Goal: Information Seeking & Learning: Learn about a topic

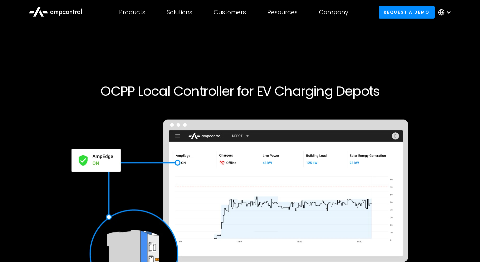
click at [51, 124] on div "Request a demo" at bounding box center [239, 220] width 405 height 211
click at [45, 139] on div "Request a demo" at bounding box center [239, 220] width 405 height 211
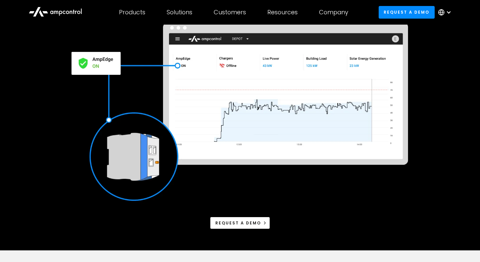
scroll to position [99, 0]
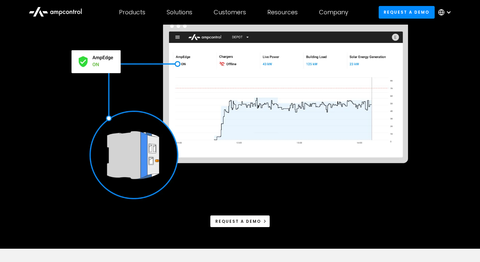
click at [45, 139] on div "Request a demo" at bounding box center [239, 121] width 405 height 211
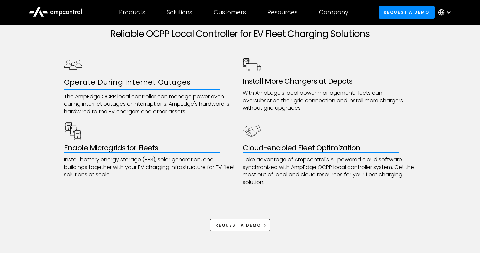
scroll to position [341, 0]
click at [45, 139] on div "Reliable OCPP Local Controller for EV Fleet Charging Solutions Operate During I…" at bounding box center [240, 130] width 480 height 246
click at [44, 113] on div "Reliable OCPP Local Controller for EV Fleet Charging Solutions Operate During I…" at bounding box center [240, 130] width 480 height 246
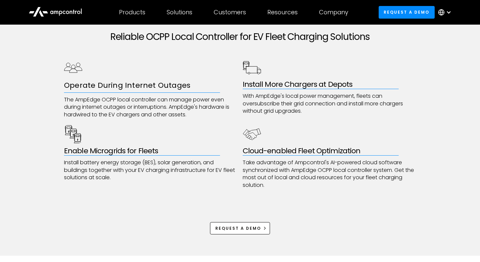
scroll to position [337, 0]
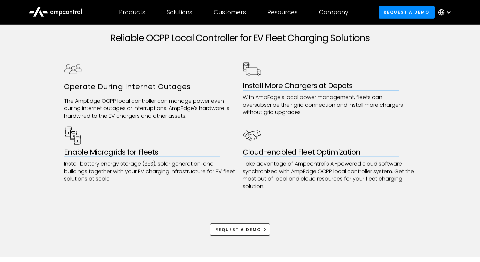
click at [44, 113] on div "Reliable OCPP Local Controller for EV Fleet Charging Solutions Operate During I…" at bounding box center [240, 134] width 480 height 246
click at [80, 86] on h3 "Operate During Internet Outages" at bounding box center [151, 87] width 174 height 10
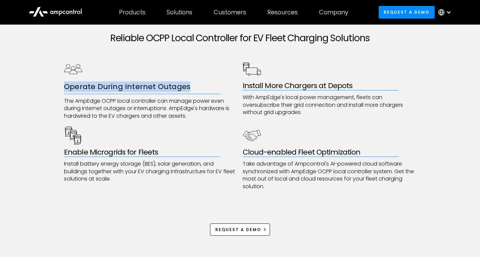
click at [44, 95] on div "Reliable OCPP Local Controller for EV Fleet Charging Solutions Operate During I…" at bounding box center [240, 134] width 480 height 246
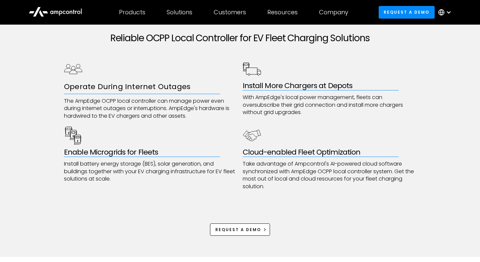
click at [121, 85] on h3 "Operate During Internet Outages" at bounding box center [151, 87] width 174 height 10
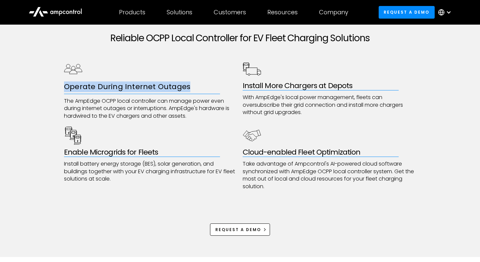
click at [38, 105] on div "Reliable OCPP Local Controller for EV Fleet Charging Solutions Operate During I…" at bounding box center [240, 134] width 480 height 246
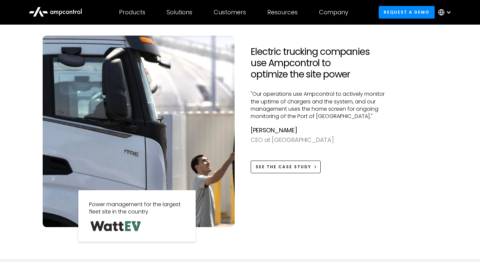
scroll to position [579, 0]
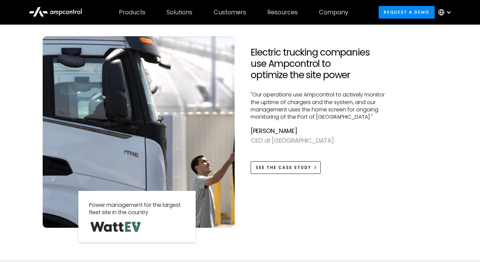
click at [30, 120] on div "Electric trucking companies use Ampcontrol to optimize the site power "Our oper…" at bounding box center [240, 137] width 480 height 245
click at [11, 93] on div "Electric trucking companies use Ampcontrol to optimize the site power "Our oper…" at bounding box center [240, 137] width 480 height 245
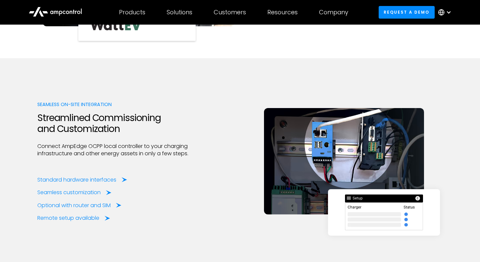
scroll to position [826, 0]
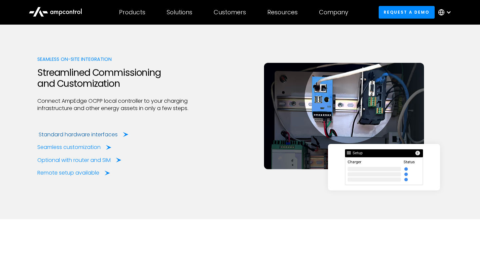
click at [88, 134] on div "Standard hardware interfaces" at bounding box center [78, 134] width 79 height 7
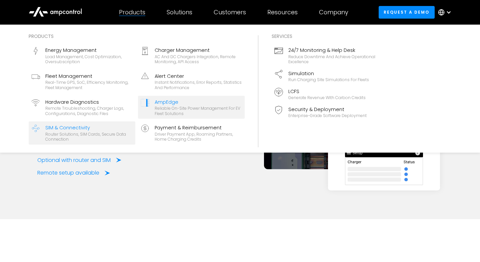
click at [98, 133] on div "Router Solutions, SIM Cards, Secure Data Connection" at bounding box center [88, 137] width 87 height 10
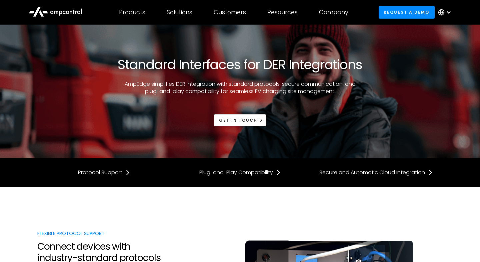
click at [68, 99] on div "Standard Interfaces for DER Integrations AmpEdge simplifies DER integration wit…" at bounding box center [239, 92] width 405 height 70
click at [46, 115] on div "Standard Interfaces for DER Integrations AmpEdge simplifies DER integration wit…" at bounding box center [239, 92] width 405 height 70
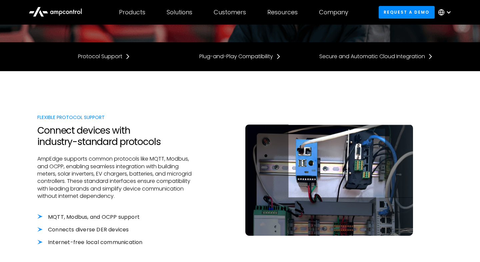
scroll to position [118, 0]
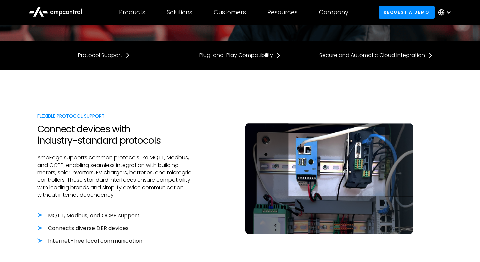
click at [28, 122] on div "Flexible Protocol Support Connect devices with industry-standard protocols AmpE…" at bounding box center [240, 198] width 480 height 257
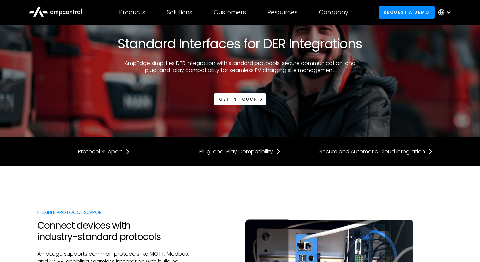
click at [28, 105] on div "Standard Interfaces for DER Integrations AmpEdge simplifies DER integration wit…" at bounding box center [240, 71] width 480 height 134
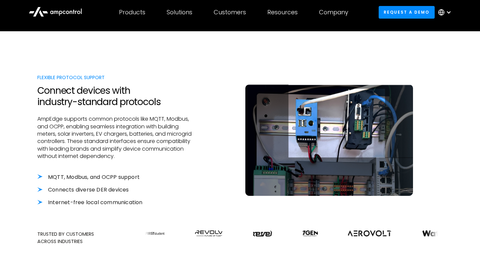
scroll to position [162, 0]
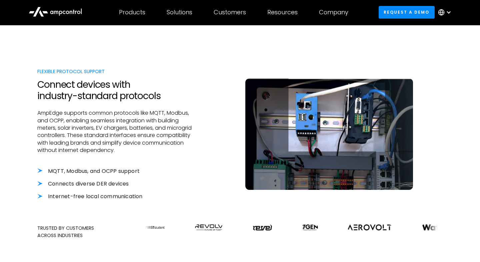
click at [28, 105] on div "Flexible Protocol Support Connect devices with industry-standard protocols AmpE…" at bounding box center [240, 153] width 480 height 257
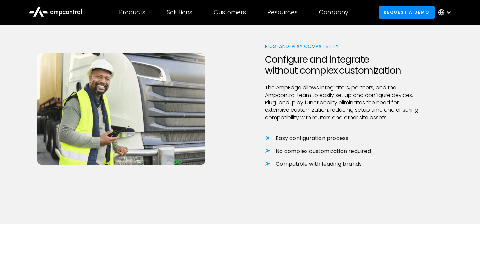
scroll to position [448, 0]
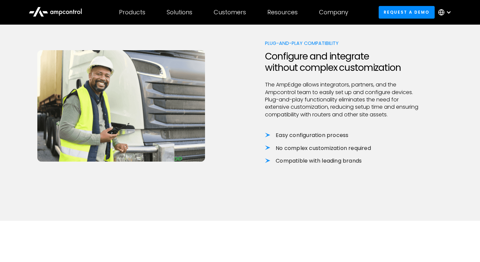
click at [28, 105] on div "Plug-and-Play Compatibility Configure and integrate without complex customizati…" at bounding box center [240, 109] width 480 height 224
click at [11, 96] on div "Plug-and-Play Compatibility Configure and integrate without complex customizati…" at bounding box center [240, 109] width 480 height 224
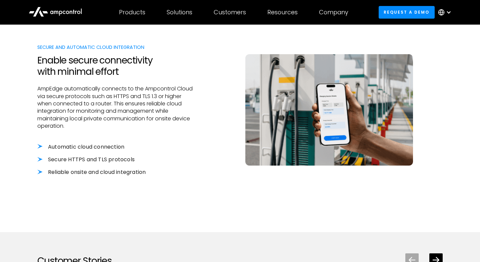
scroll to position [668, 0]
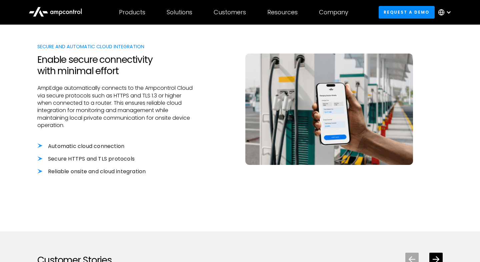
click at [11, 96] on div "Secure and Automatic Cloud Integration Enable secure connectivity with minimal …" at bounding box center [240, 115] width 480 height 231
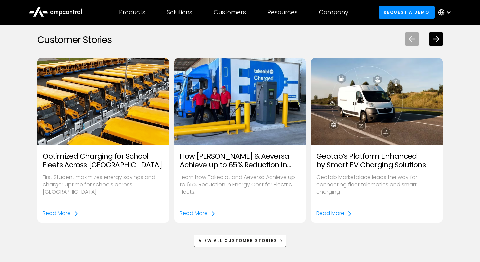
scroll to position [890, 0]
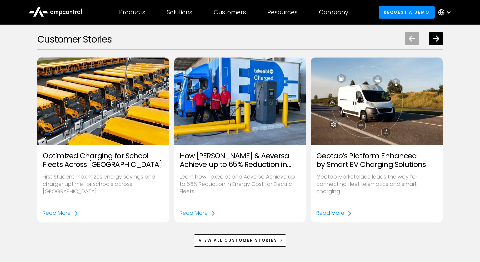
click at [11, 96] on div "Customer Stories Optimized Charging for School Fleets Across North America Firs…" at bounding box center [240, 140] width 480 height 258
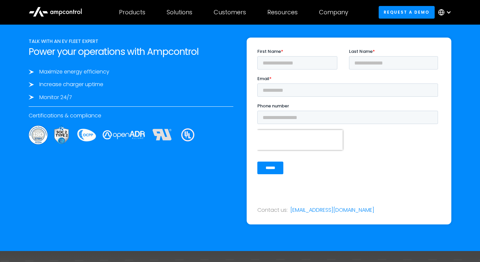
scroll to position [1147, 0]
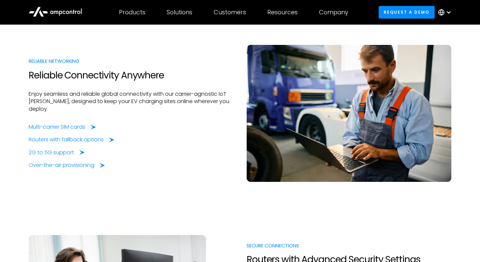
scroll to position [300, 0]
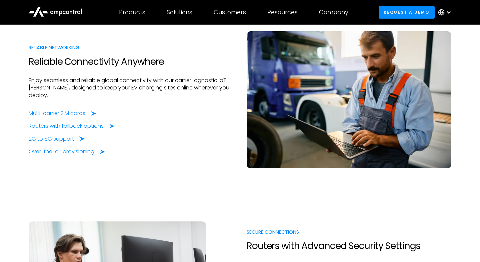
click at [15, 168] on section "RELIABLE NETWORKING Reliable Connectivity Anywhere Enjoy seamless and reliable …" at bounding box center [240, 100] width 480 height 190
click at [18, 159] on section "RELIABLE NETWORKING Reliable Connectivity Anywhere Enjoy seamless and reliable …" at bounding box center [240, 100] width 480 height 190
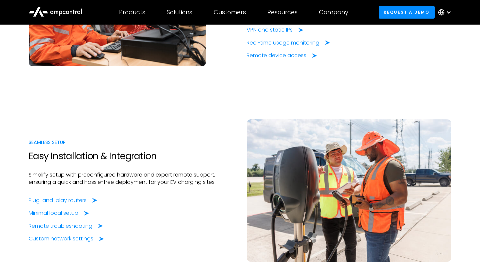
scroll to position [574, 0]
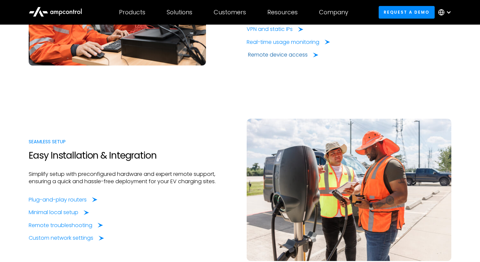
click at [272, 54] on div "Remote device access" at bounding box center [278, 54] width 60 height 7
click at [19, 164] on section "SEAMLESS SETUP Easy Installation & Integration Simplify setup with preconfigure…" at bounding box center [240, 190] width 480 height 196
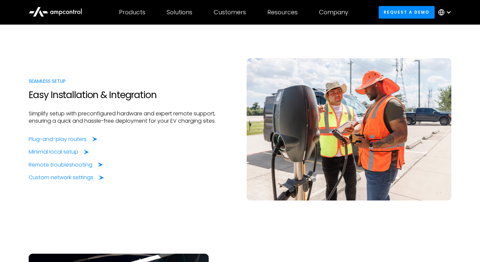
click at [19, 164] on section "SEAMLESS SETUP Easy Installation & Integration Simplify setup with preconfigure…" at bounding box center [240, 130] width 480 height 196
click at [41, 151] on div "Minimal local setup" at bounding box center [55, 152] width 50 height 7
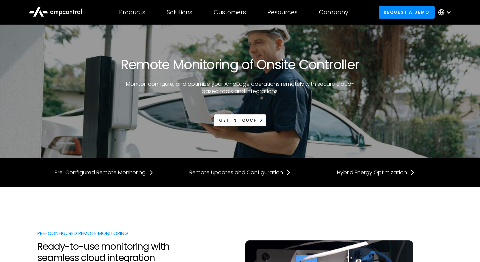
click at [27, 130] on div "Remote Monitoring of Onsite Controller Monitor, configure, and optimize your Am…" at bounding box center [240, 92] width 480 height 134
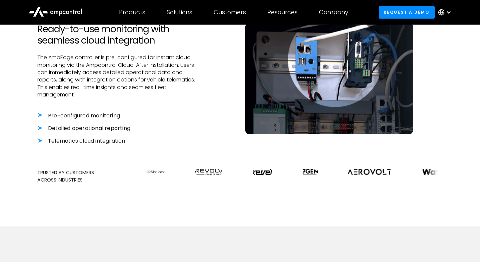
scroll to position [218, 0]
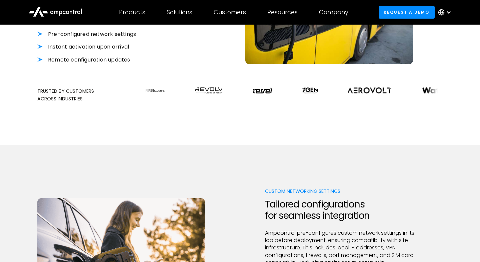
scroll to position [295, 0]
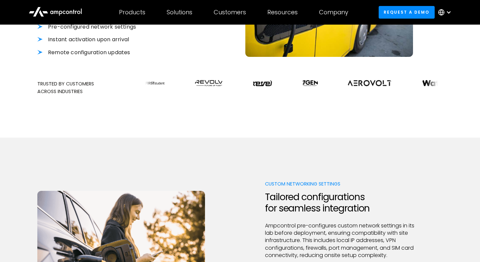
click at [14, 177] on div "Custom Networking Settings Tailored configurations for seamless integration Amp…" at bounding box center [240, 250] width 480 height 224
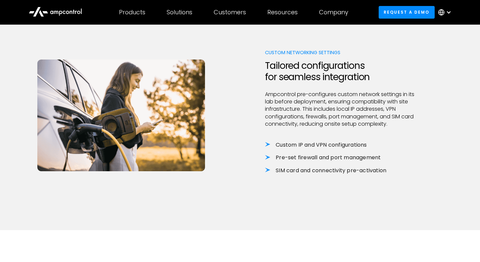
scroll to position [428, 0]
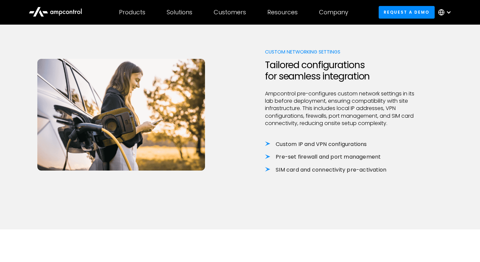
click at [20, 110] on div "Custom Networking Settings Tailored configurations for seamless integration Amp…" at bounding box center [240, 118] width 480 height 224
click at [14, 110] on div "Custom Networking Settings Tailored configurations for seamless integration Amp…" at bounding box center [240, 118] width 480 height 224
click at [18, 110] on div "Custom Networking Settings Tailored configurations for seamless integration Amp…" at bounding box center [240, 118] width 480 height 224
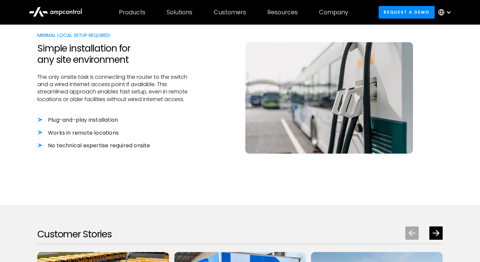
scroll to position [668, 0]
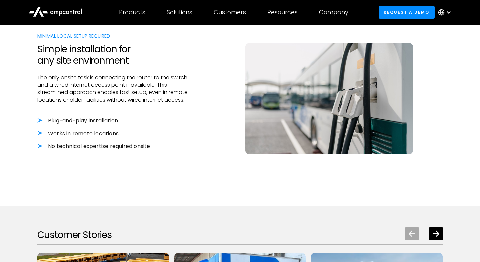
click at [16, 127] on div "Minimal Local Setup Required Simple installation for any site environment The o…" at bounding box center [240, 98] width 480 height 216
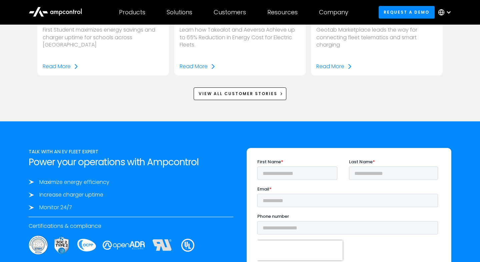
scroll to position [1013, 0]
